Goal: Task Accomplishment & Management: Manage account settings

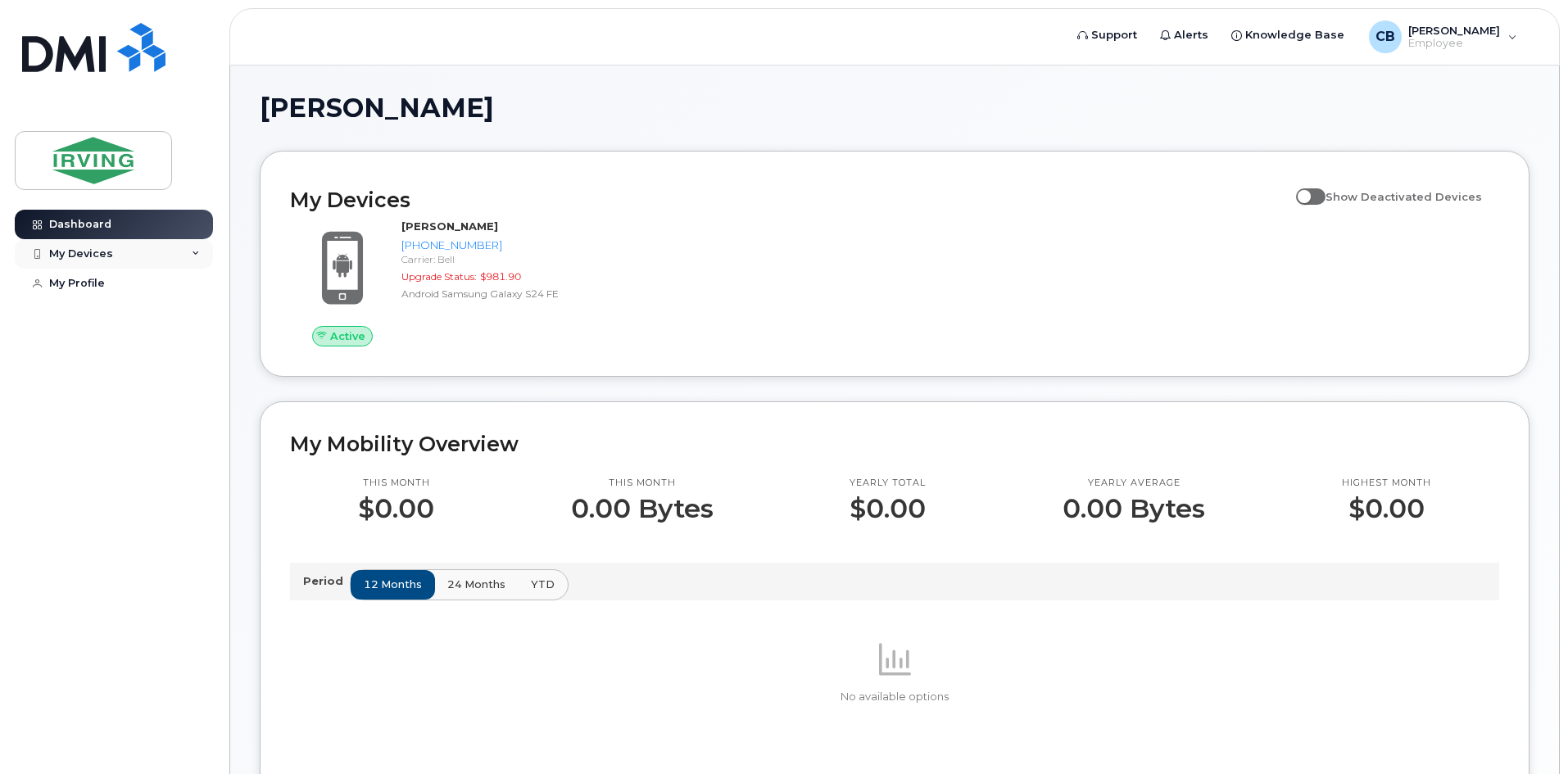
click at [105, 255] on div "My Devices" at bounding box center [80, 253] width 64 height 13
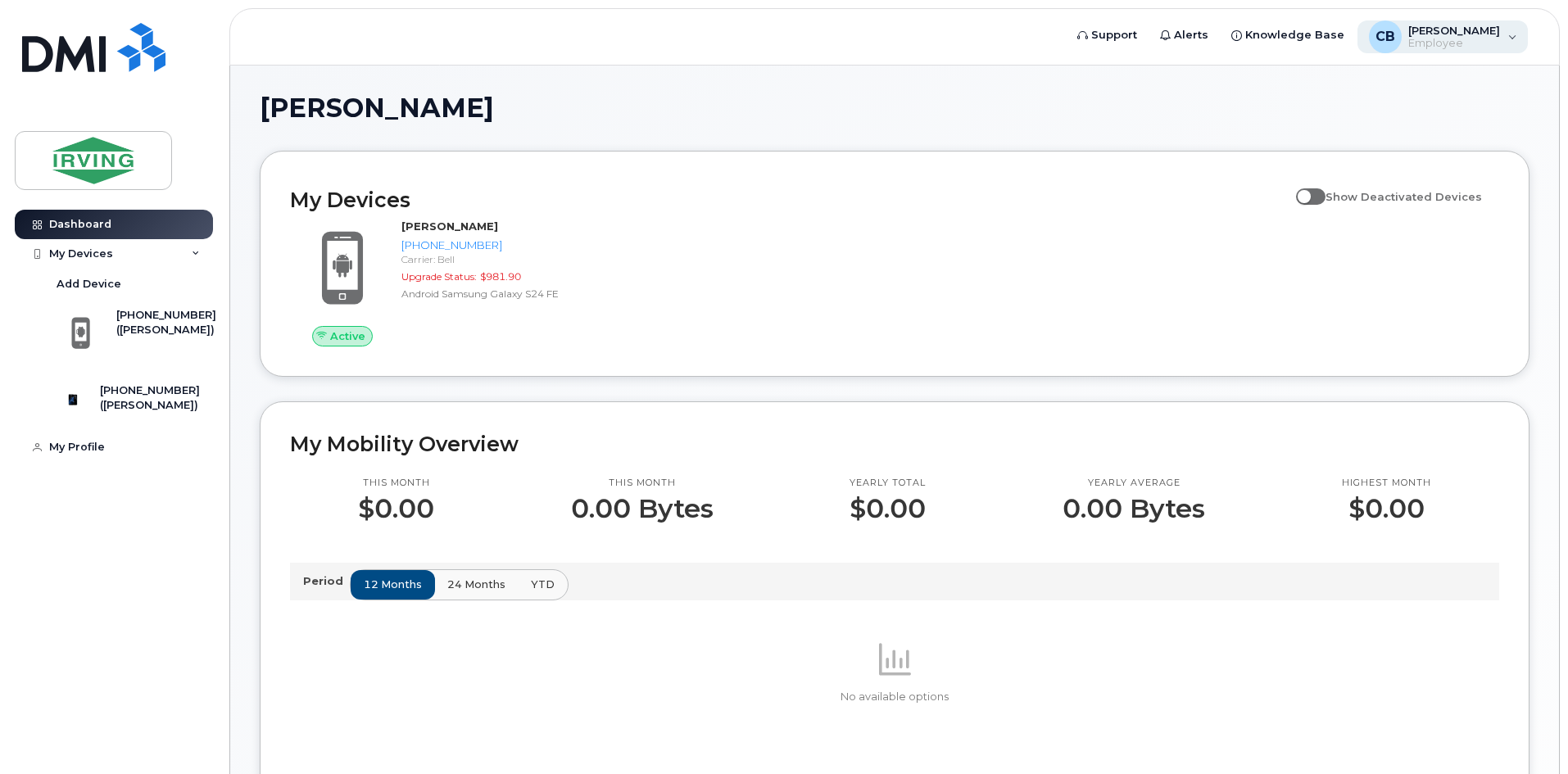
click at [1454, 43] on span "Employee" at bounding box center [1453, 43] width 91 height 13
click at [1121, 145] on div "Cheyne, Brandie My Devices Show Deactivated Devices Active Brandie Smith 506-87…" at bounding box center [894, 699] width 1269 height 1209
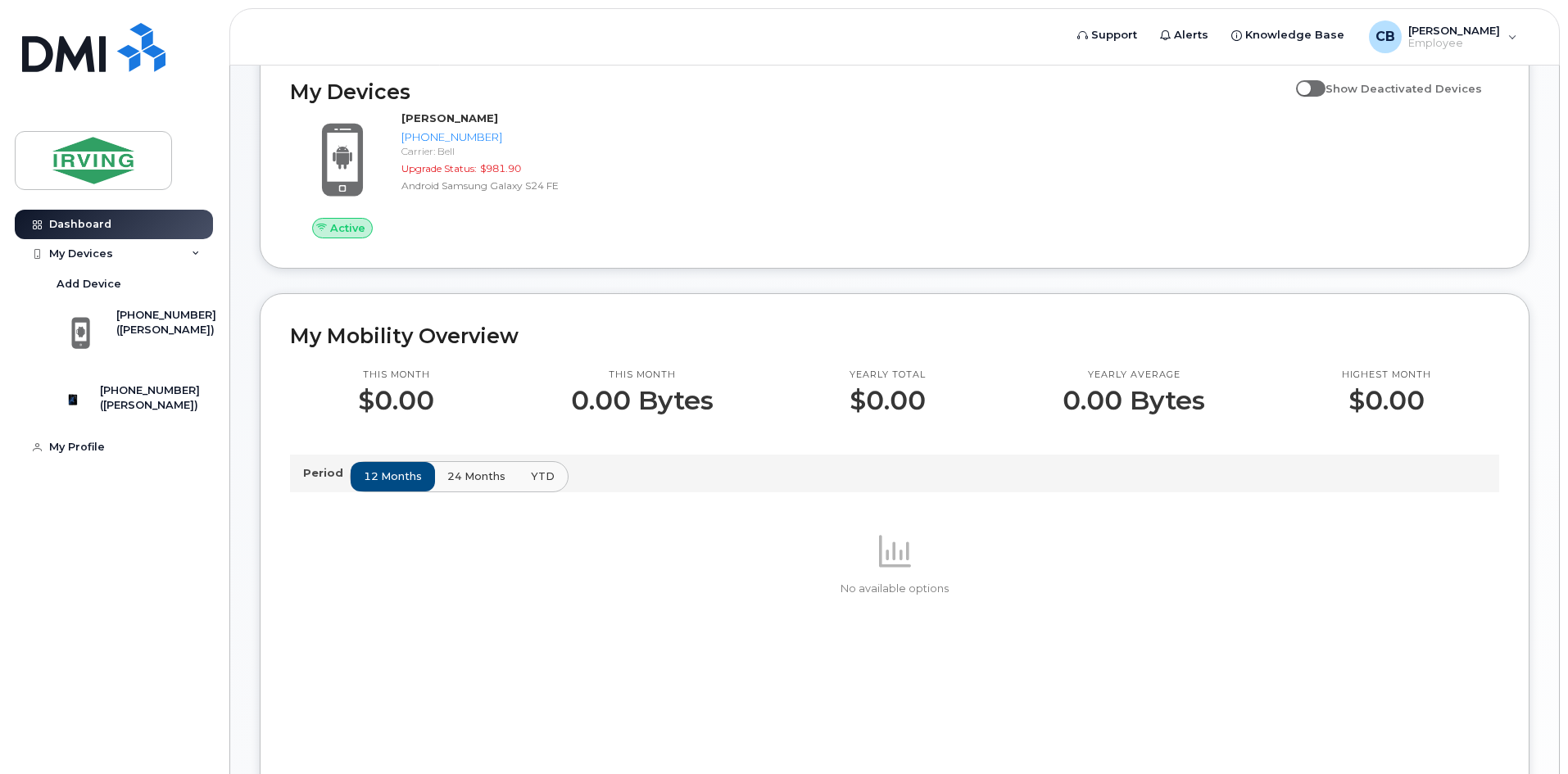
scroll to position [63, 0]
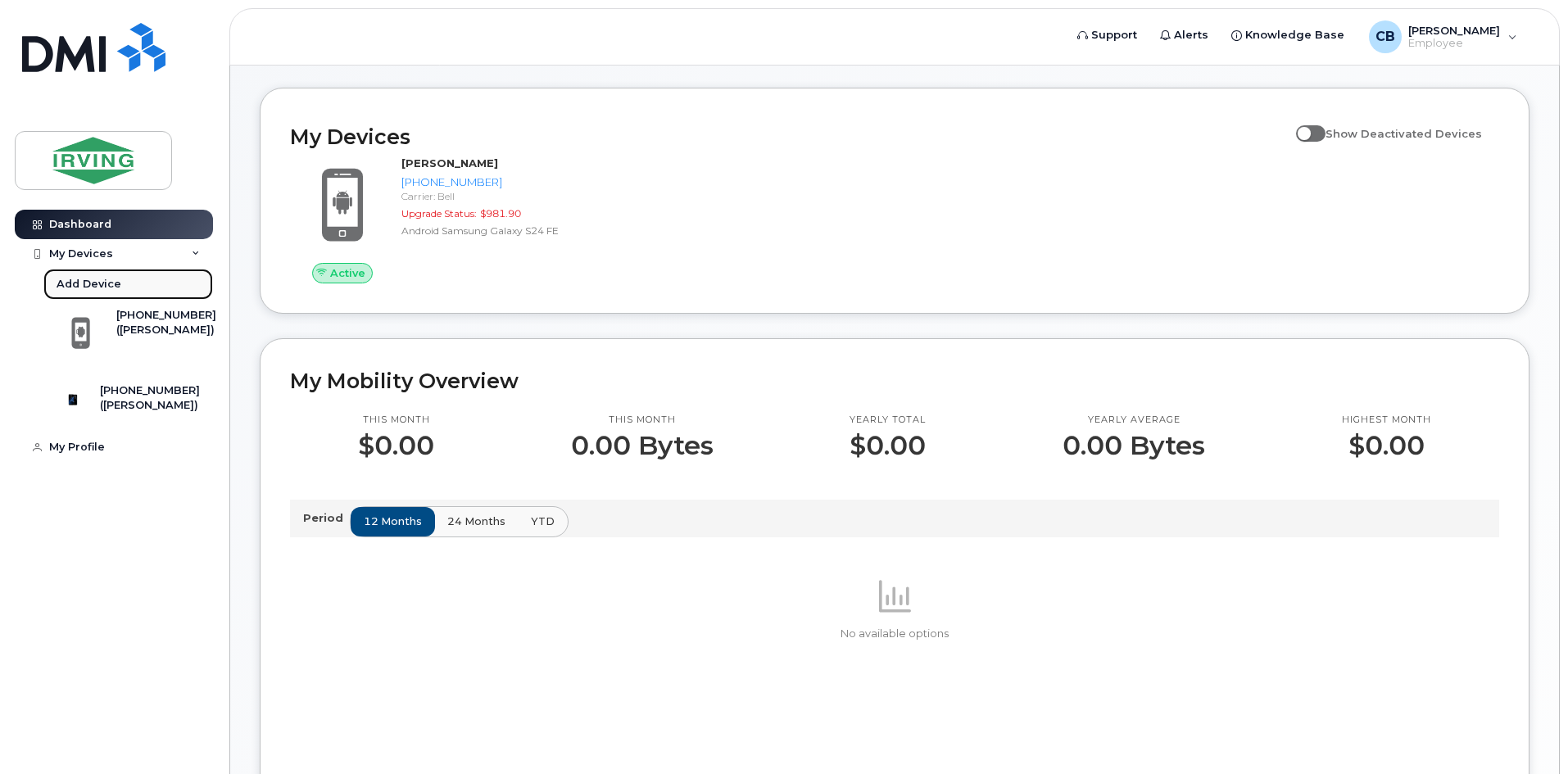
click at [102, 282] on div "Add Device" at bounding box center [89, 284] width 64 height 15
click at [100, 247] on div "My Devices" at bounding box center [80, 253] width 64 height 13
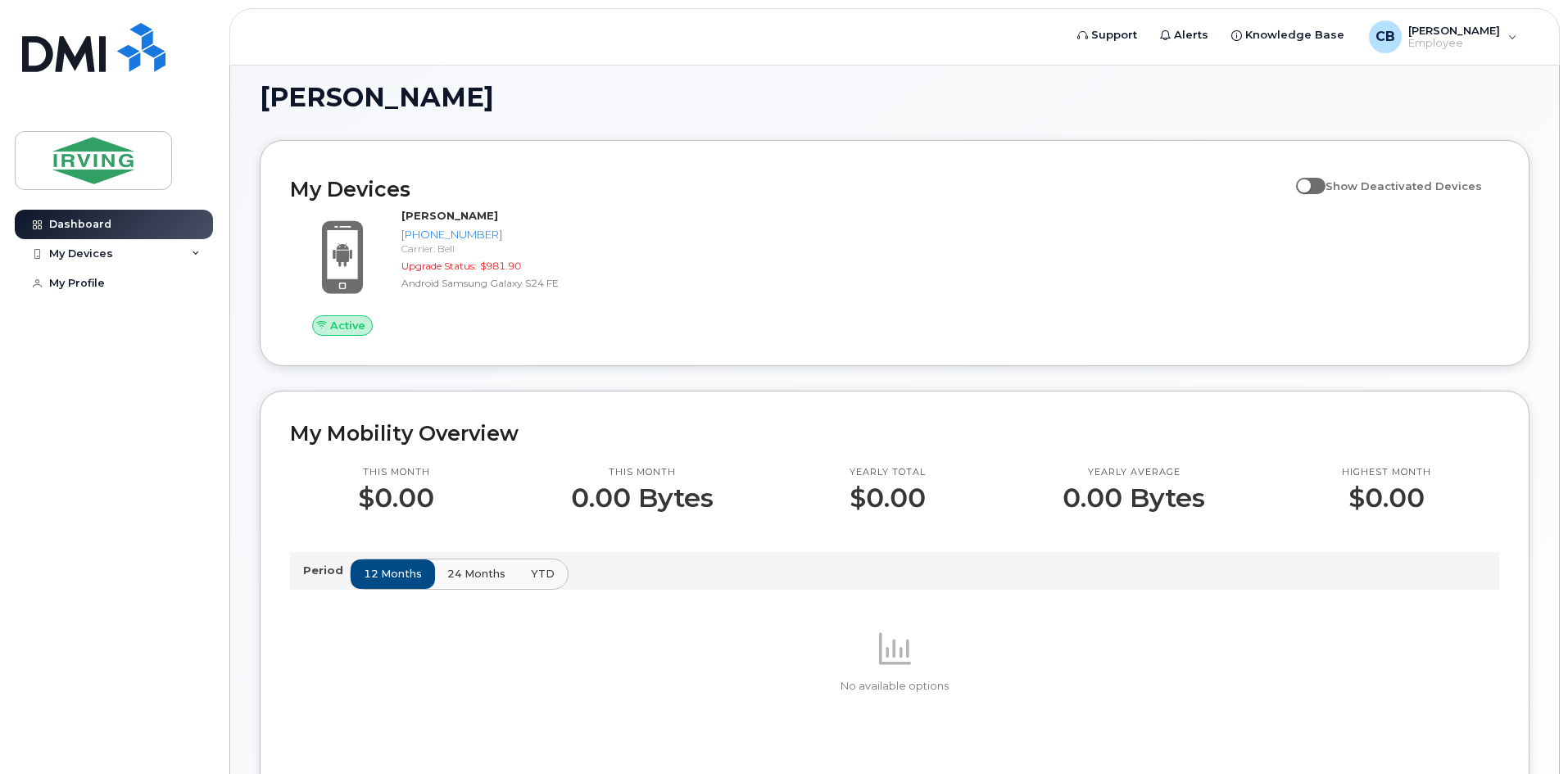
scroll to position [0, 0]
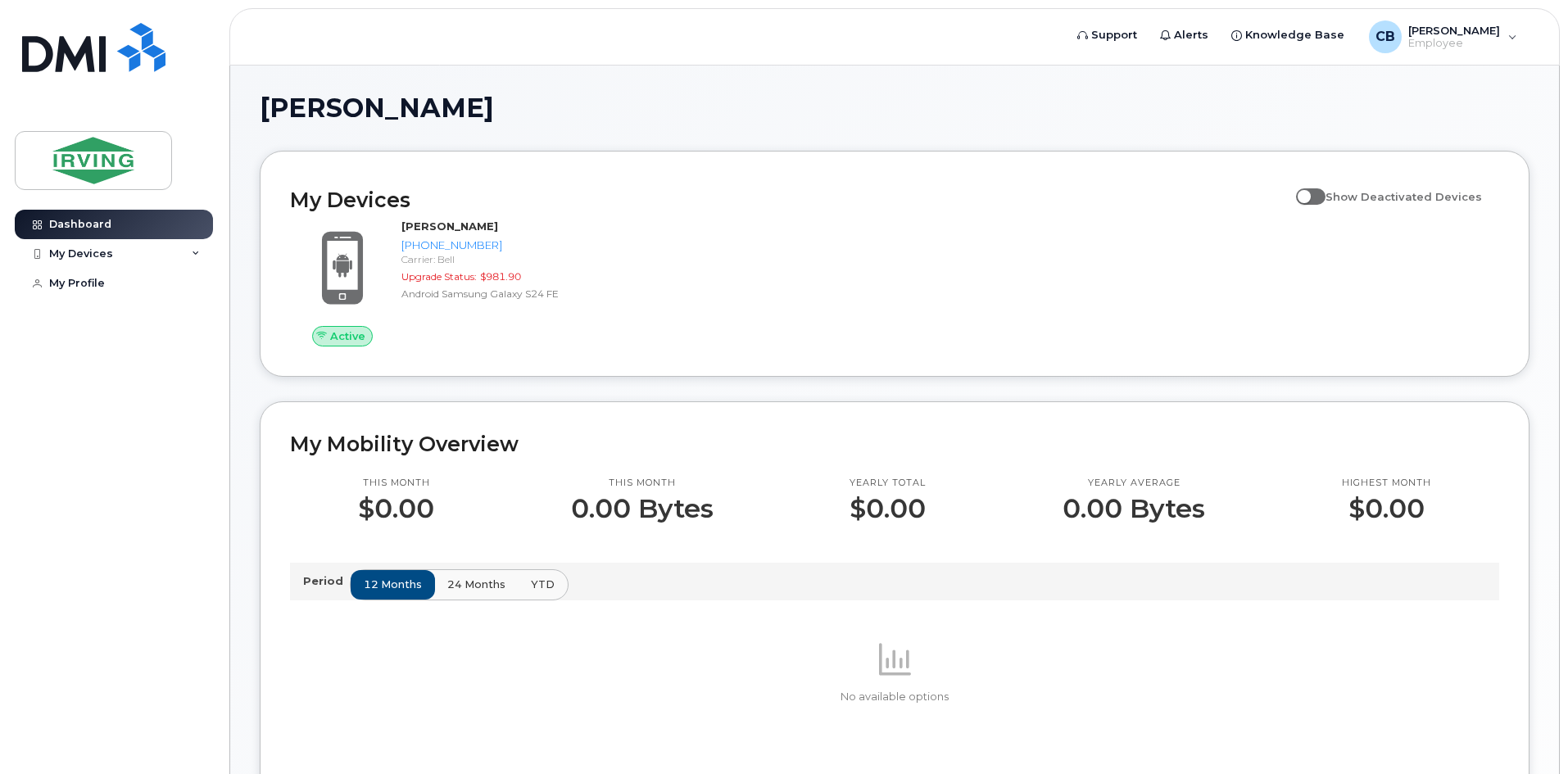
drag, startPoint x: 492, startPoint y: 487, endPoint x: 1049, endPoint y: 137, distance: 657.8
click at [1049, 137] on div "Cheyne, Brandie My Devices Show Deactivated Devices Active Brandie Smith 506-87…" at bounding box center [894, 699] width 1269 height 1209
click at [68, 251] on div "My Devices" at bounding box center [80, 253] width 64 height 13
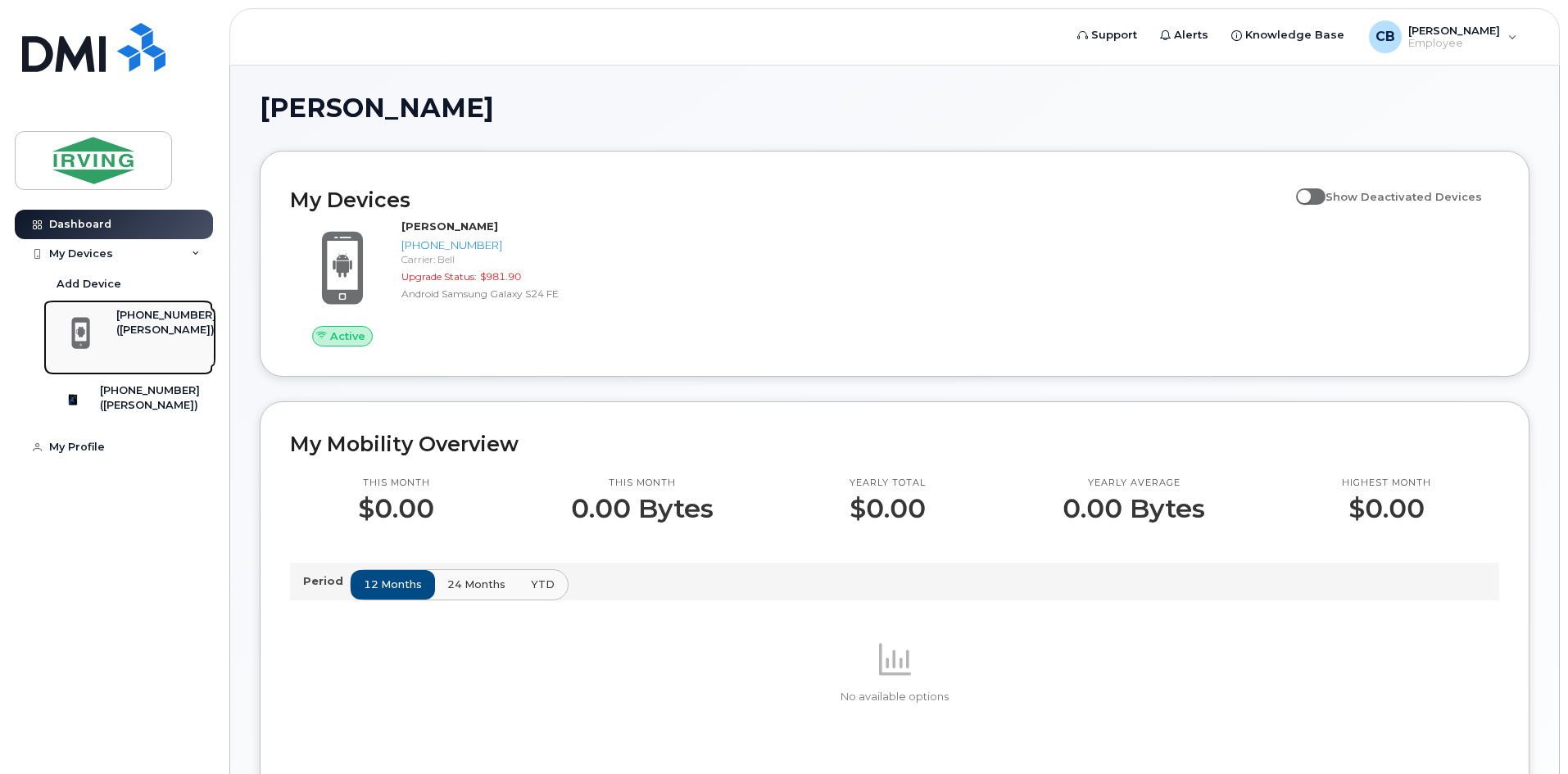
click at [131, 325] on div "([PERSON_NAME])" at bounding box center [166, 330] width 100 height 15
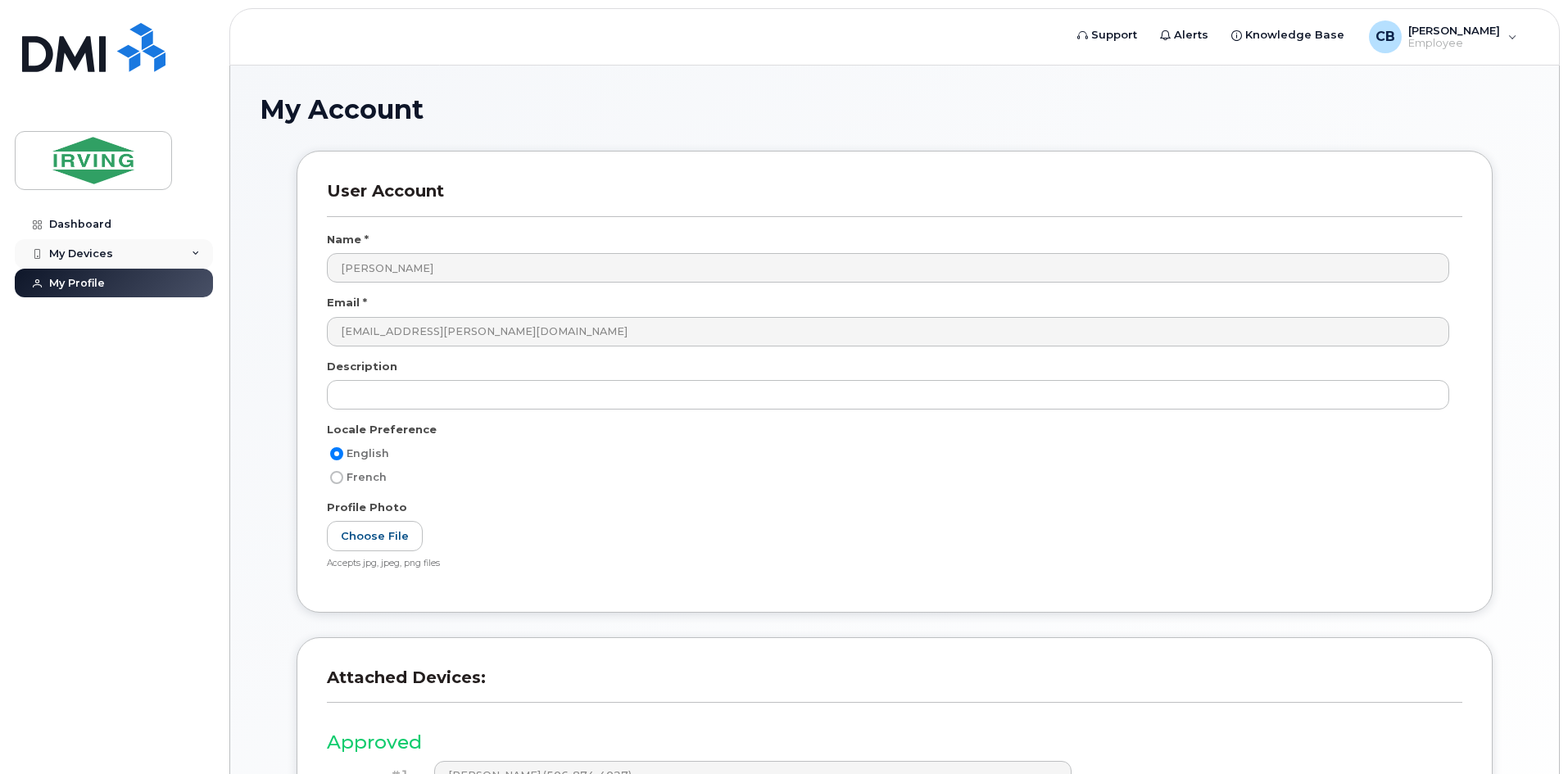
click at [81, 251] on div "My Devices" at bounding box center [80, 253] width 64 height 13
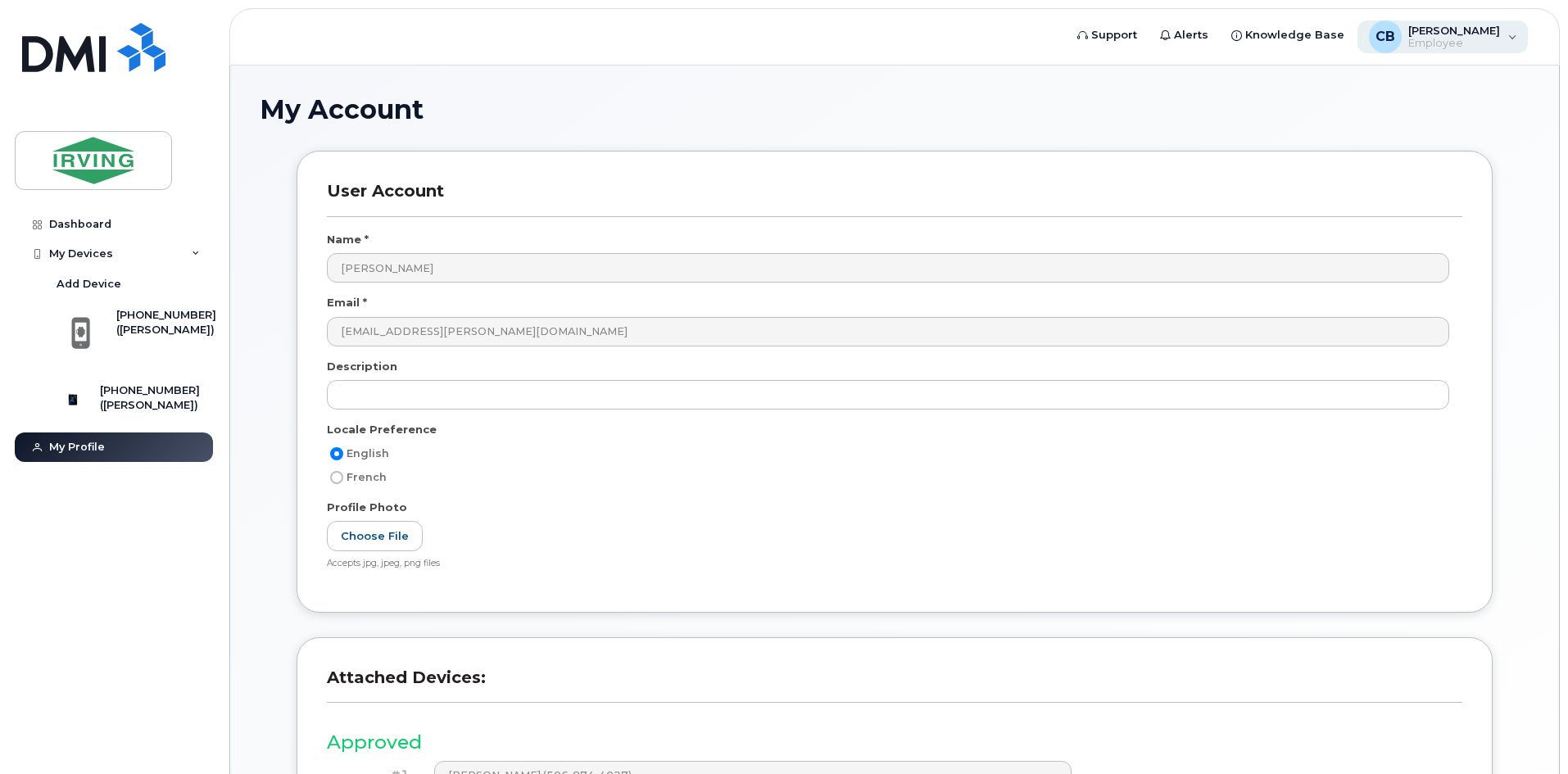
click at [1509, 36] on div "CB [PERSON_NAME] Employee" at bounding box center [1443, 37] width 172 height 33
click at [1113, 99] on h1 "My Account" at bounding box center [894, 109] width 1269 height 29
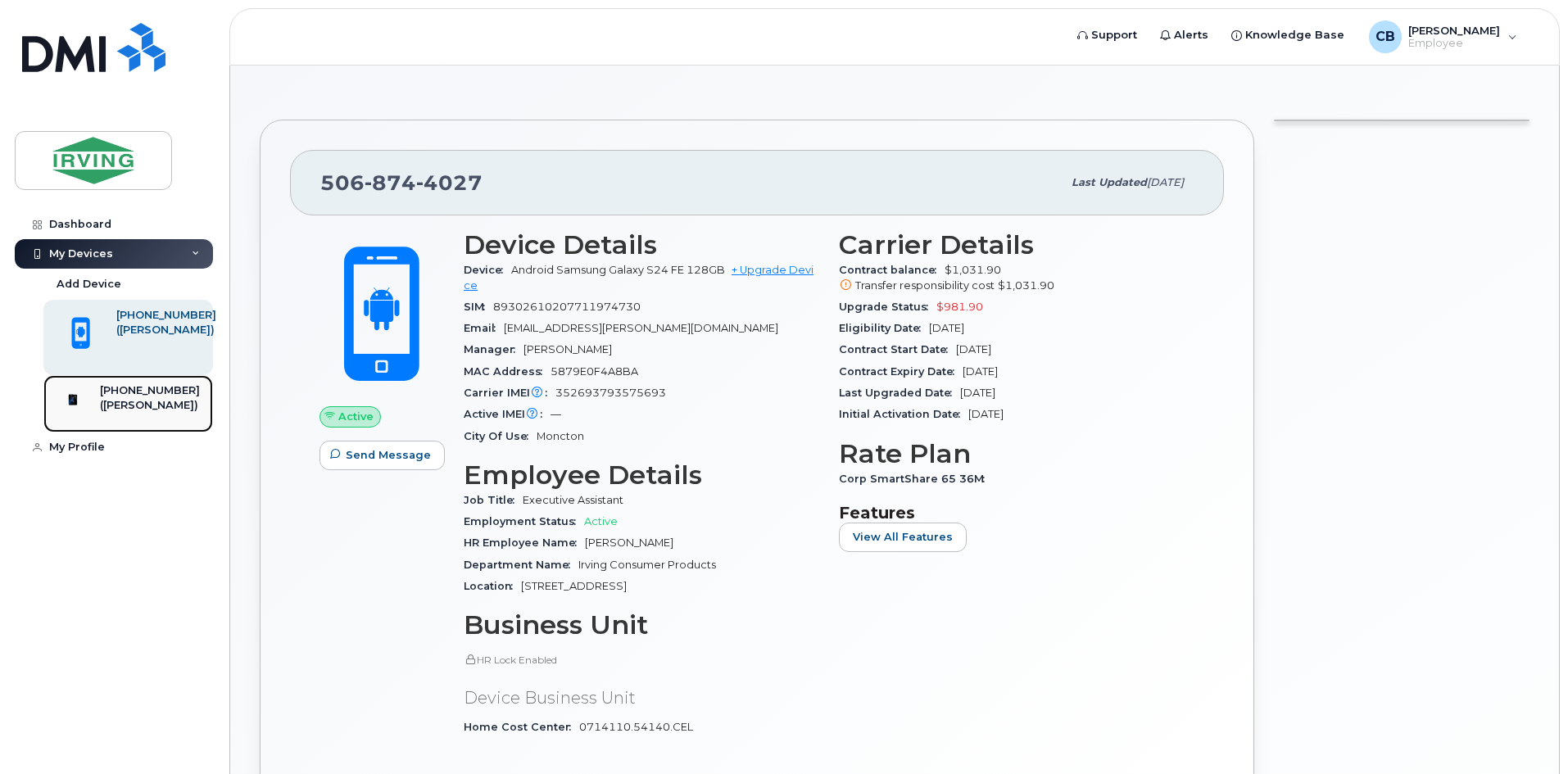
click at [165, 395] on div "[PHONE_NUMBER]" at bounding box center [150, 390] width 100 height 15
click at [138, 397] on div "[PHONE_NUMBER]" at bounding box center [150, 390] width 100 height 15
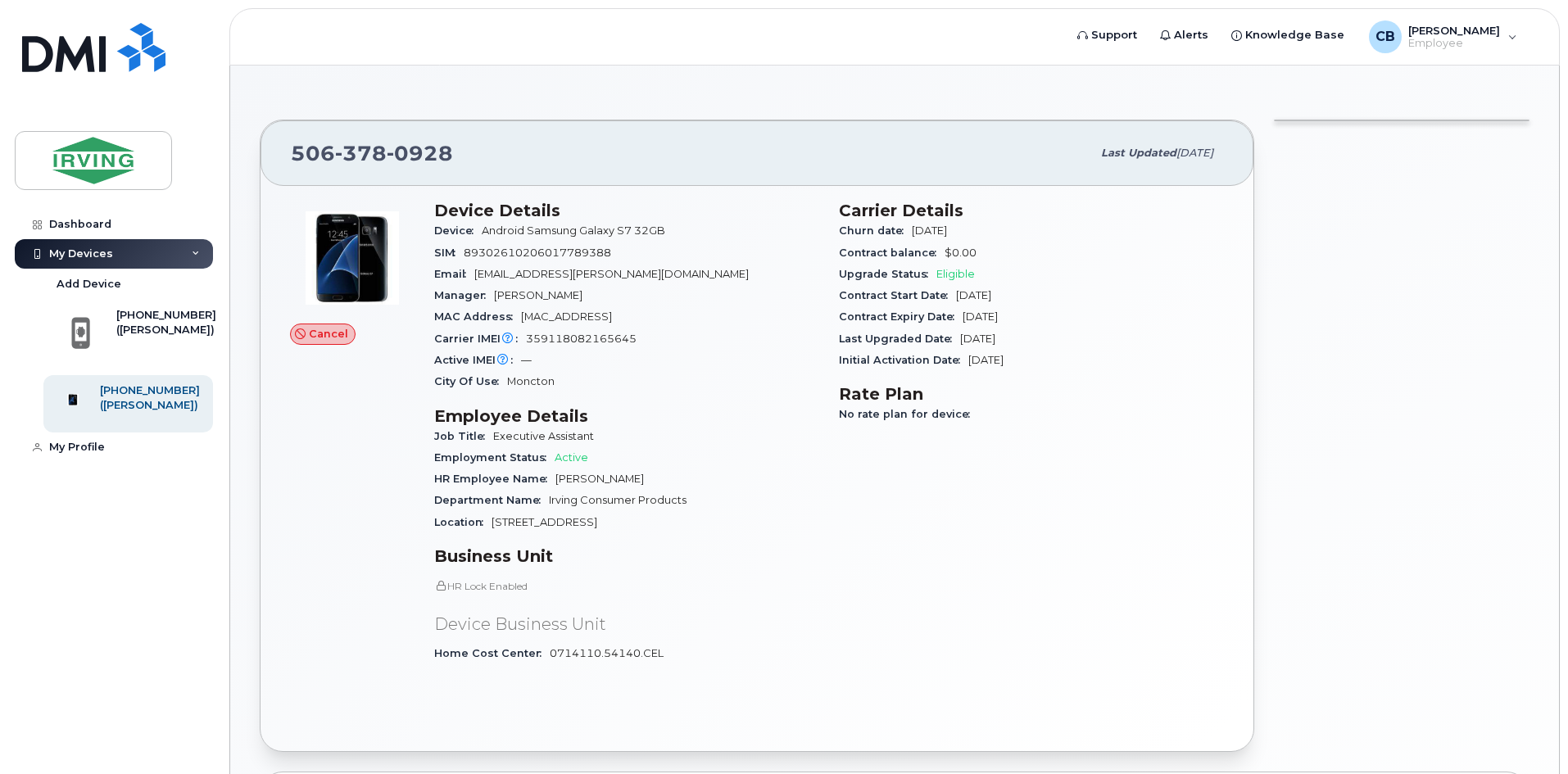
click at [305, 513] on div "Cancel" at bounding box center [353, 439] width 145 height 496
drag, startPoint x: 111, startPoint y: 333, endPoint x: 187, endPoint y: 331, distance: 76.0
click at [111, 333] on div "506-874-4027 (Brandie Smith)" at bounding box center [133, 338] width 165 height 59
